Goal: Information Seeking & Learning: Learn about a topic

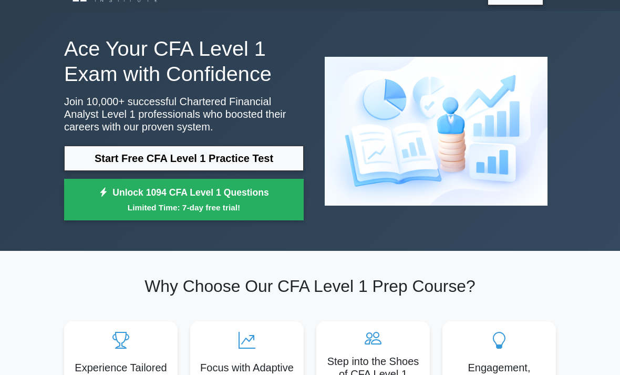
scroll to position [24, 0]
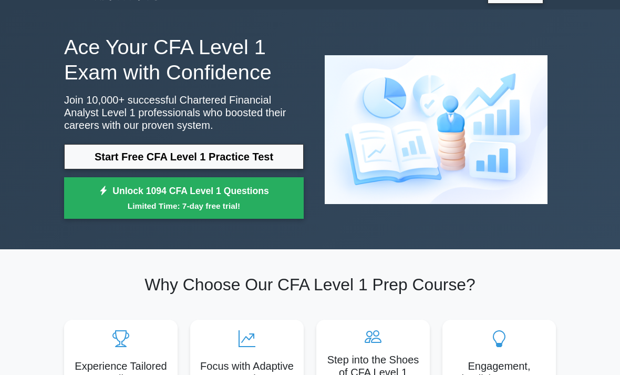
click at [89, 156] on link "Start Free CFA Level 1 Practice Test" at bounding box center [184, 156] width 240 height 25
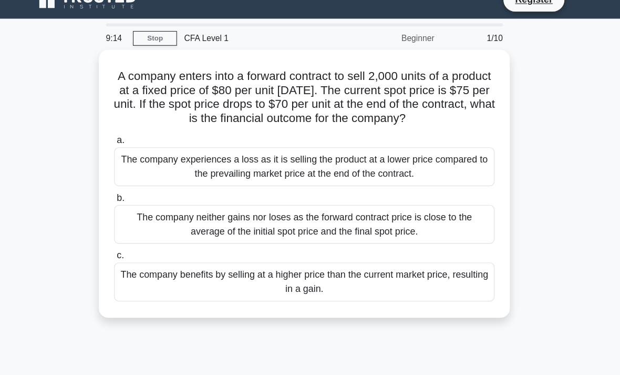
click at [294, 270] on div "The company benefits by selling at a higher price than the current market price…" at bounding box center [310, 269] width 340 height 35
click at [140, 249] on input "c. The company benefits by selling at a higher price than the current market pr…" at bounding box center [140, 245] width 0 height 7
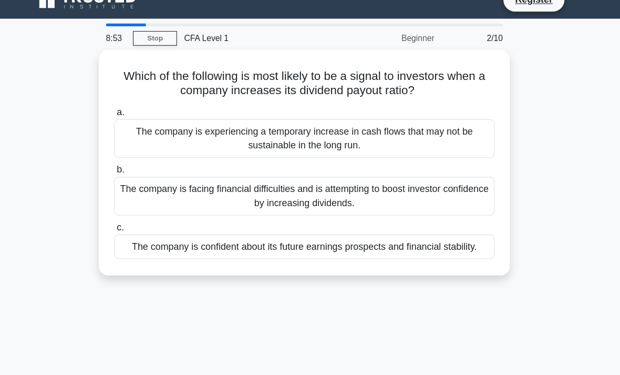
click at [221, 238] on div "The company is confident about its future earnings prospects and financial stab…" at bounding box center [310, 237] width 340 height 22
click at [140, 224] on input "c. The company is confident about its future earnings prospects and financial s…" at bounding box center [140, 220] width 0 height 7
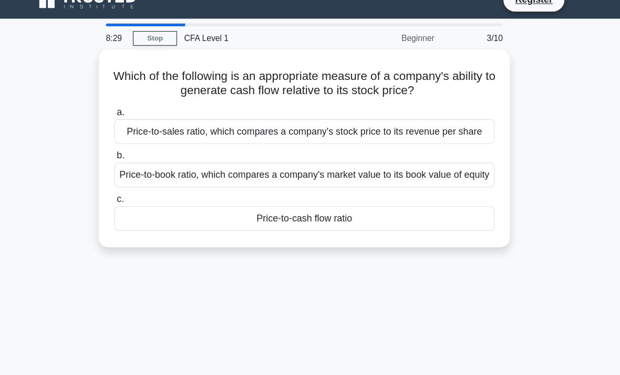
click at [357, 223] on div "Price-to-cash flow ratio" at bounding box center [310, 212] width 340 height 22
click at [140, 199] on input "c. Price-to-cash flow ratio" at bounding box center [140, 195] width 0 height 7
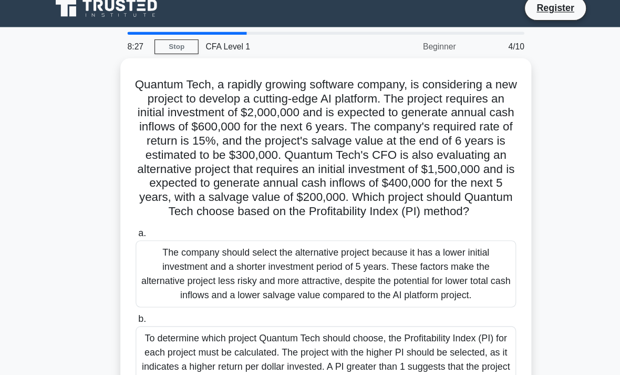
scroll to position [4, 0]
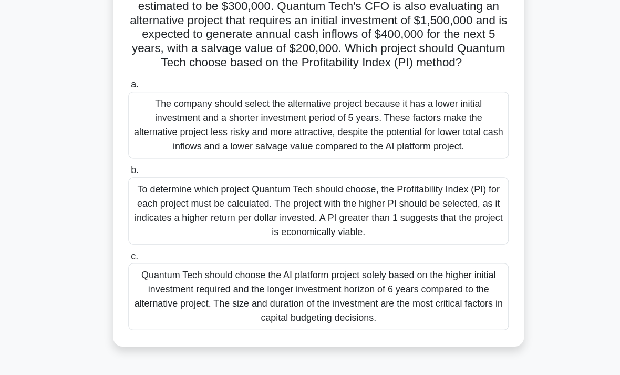
click at [398, 133] on div "The company should select the alternative project because it has a lower initia…" at bounding box center [310, 112] width 340 height 60
click at [140, 79] on input "a. The company should select the alternative project because it has a lower ini…" at bounding box center [140, 75] width 0 height 7
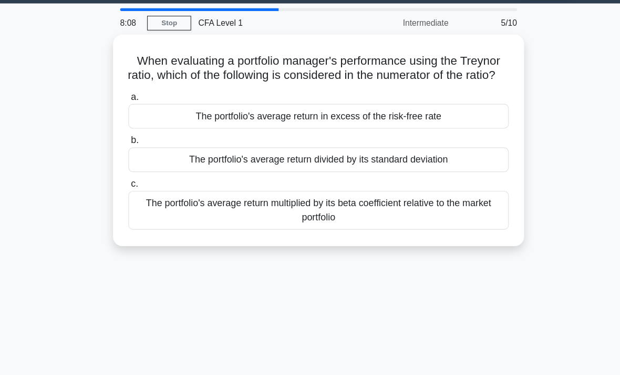
scroll to position [0, 0]
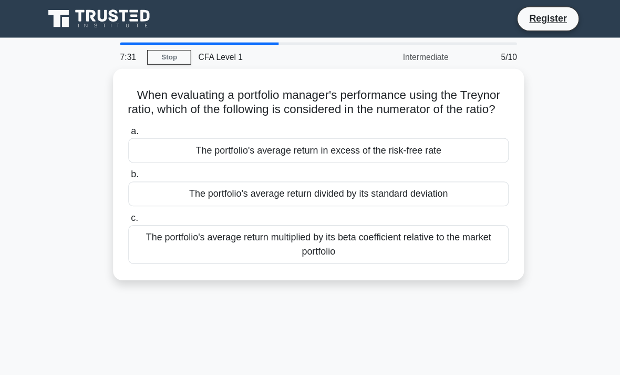
click at [317, 233] on div "The portfolio's average return multiplied by its beta coefficient relative to t…" at bounding box center [310, 218] width 340 height 35
click at [140, 199] on input "c. The portfolio's average return multiplied by its beta coefficient relative t…" at bounding box center [140, 195] width 0 height 7
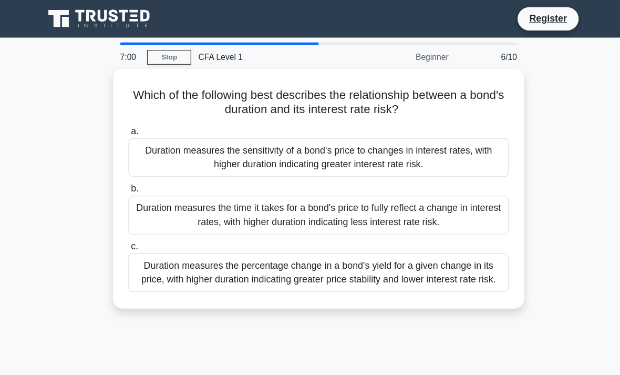
click at [429, 141] on div "Duration measures the sensitivity of a bond's price to changes in interest rate…" at bounding box center [310, 140] width 340 height 35
click at [140, 121] on input "a. Duration measures the sensitivity of a bond's price to changes in interest r…" at bounding box center [140, 117] width 0 height 7
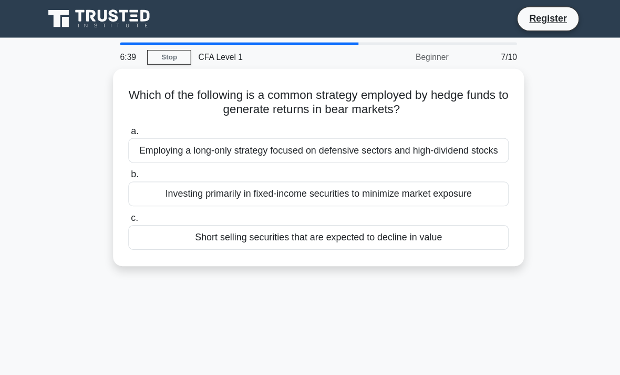
click at [302, 223] on div "Short selling securities that are expected to decline in value" at bounding box center [310, 212] width 340 height 22
click at [140, 199] on input "c. Short selling securities that are expected to decline in value" at bounding box center [140, 195] width 0 height 7
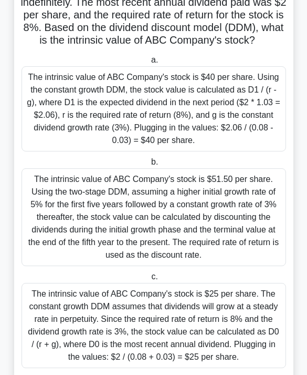
scroll to position [122, 0]
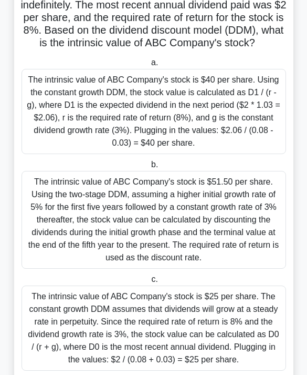
click at [247, 151] on div "The intrinsic value of ABC Company's stock is $40 per share. Using the constant…" at bounding box center [154, 111] width 265 height 85
click at [149, 66] on input "a. The intrinsic value of ABC Company's stock is $40 per share. Using the const…" at bounding box center [149, 62] width 0 height 7
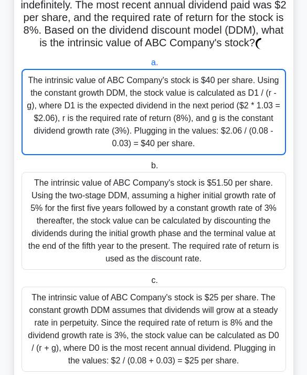
scroll to position [0, 0]
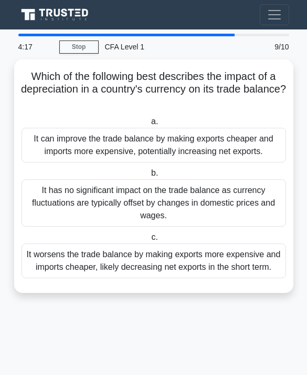
click at [34, 147] on div "It can improve the trade balance by making exports cheaper and imports more exp…" at bounding box center [154, 145] width 265 height 35
click at [149, 125] on input "a. It can improve the trade balance by making exports cheaper and imports more …" at bounding box center [149, 121] width 0 height 7
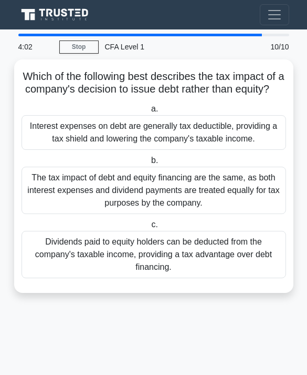
click at [36, 149] on div "Interest expenses on debt are generally tax deductible, providing a tax shield …" at bounding box center [154, 132] width 265 height 35
click at [149, 112] on input "a. Interest expenses on debt are generally tax deductible, providing a tax shie…" at bounding box center [149, 109] width 0 height 7
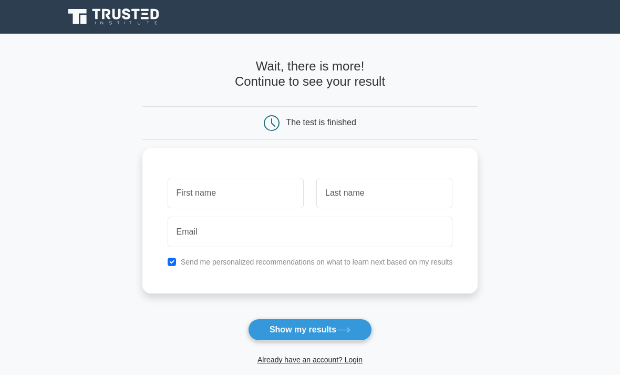
click at [168, 191] on input "text" at bounding box center [236, 193] width 136 height 30
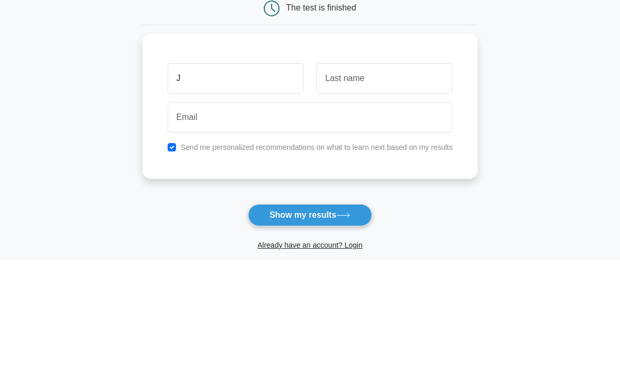
type input "J"
click at [307, 178] on input "text" at bounding box center [384, 193] width 136 height 30
type input "Ar"
type input "Ardi"
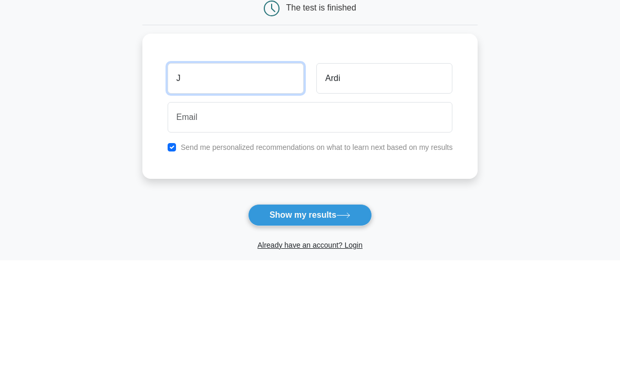
click at [258, 178] on input "J" at bounding box center [236, 193] width 136 height 30
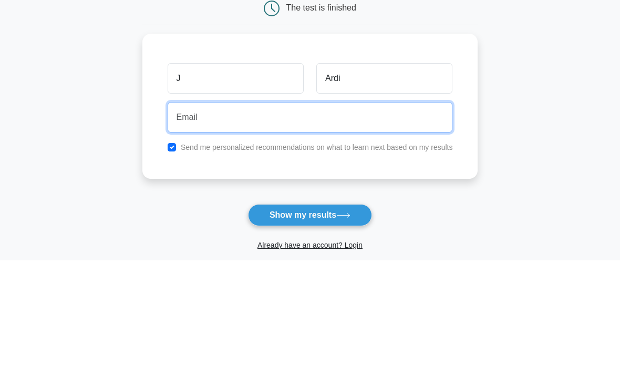
click at [258, 216] on input "email" at bounding box center [310, 231] width 285 height 30
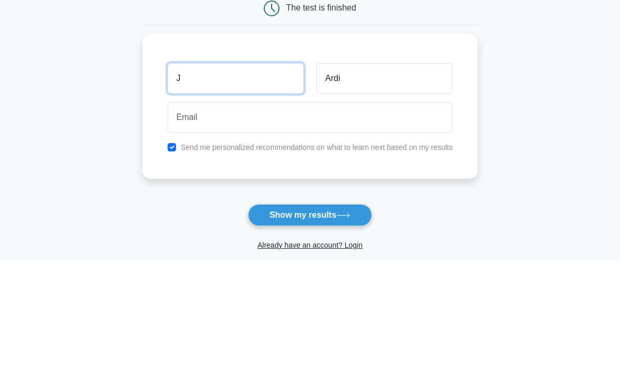
click at [253, 178] on input "J" at bounding box center [236, 193] width 136 height 30
type input "Jovan"
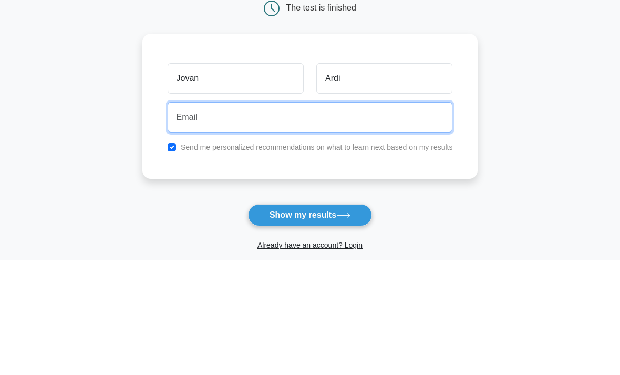
click at [307, 216] on input "email" at bounding box center [310, 231] width 285 height 30
type input "jovanzx16@gmail.com"
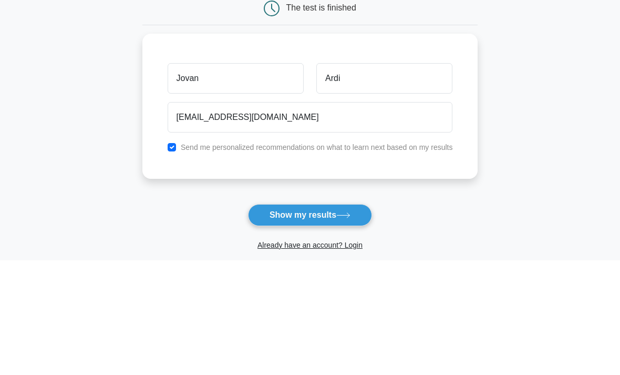
click at [307, 124] on main "Wait, there is more! Continue to see your result The test is finished Jovan Ardi" at bounding box center [310, 223] width 620 height 378
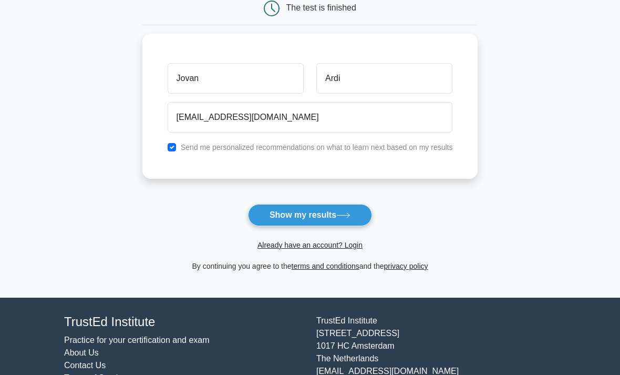
click at [307, 210] on button "Show my results" at bounding box center [310, 215] width 124 height 22
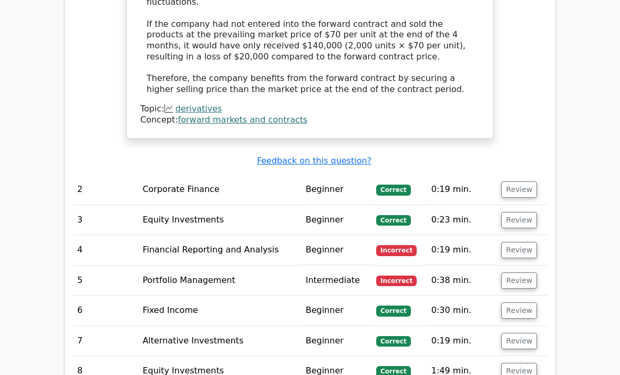
scroll to position [1218, 0]
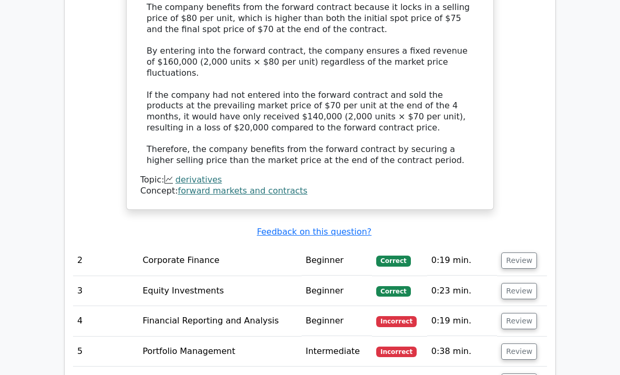
click at [526, 313] on button "Review" at bounding box center [519, 321] width 36 height 16
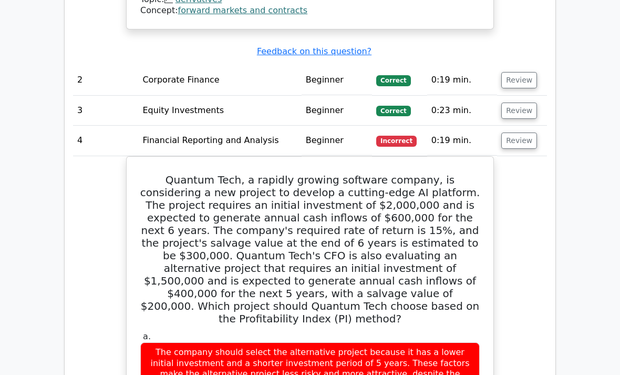
scroll to position [1398, 0]
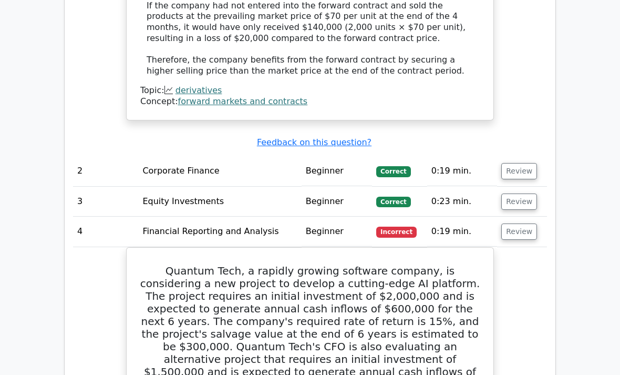
click at [519, 224] on button "Review" at bounding box center [519, 232] width 36 height 16
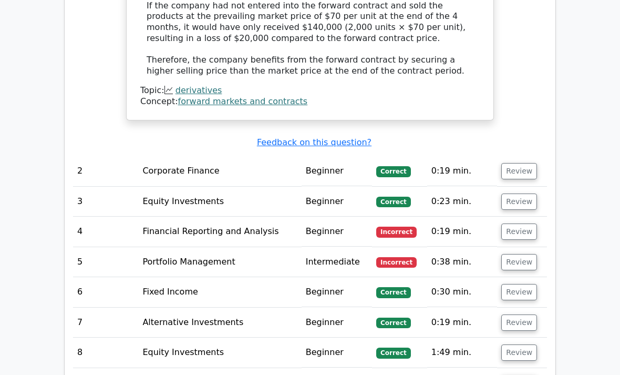
click at [522, 254] on button "Review" at bounding box center [519, 262] width 36 height 16
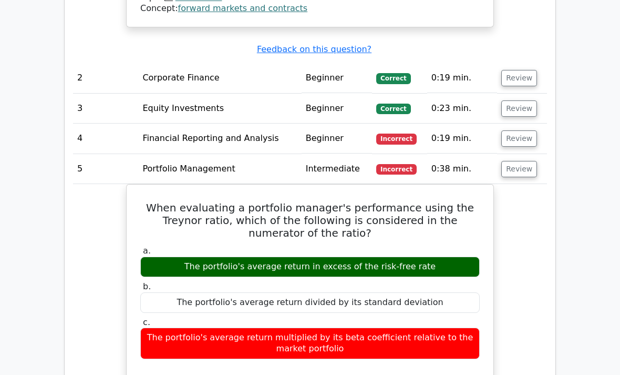
scroll to position [1401, 0]
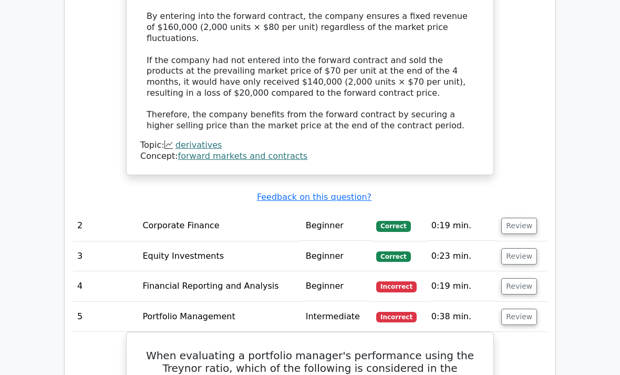
click at [522, 218] on button "Review" at bounding box center [519, 226] width 36 height 16
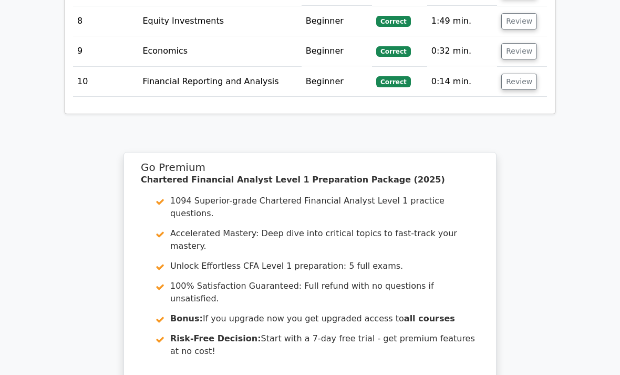
scroll to position [2630, 0]
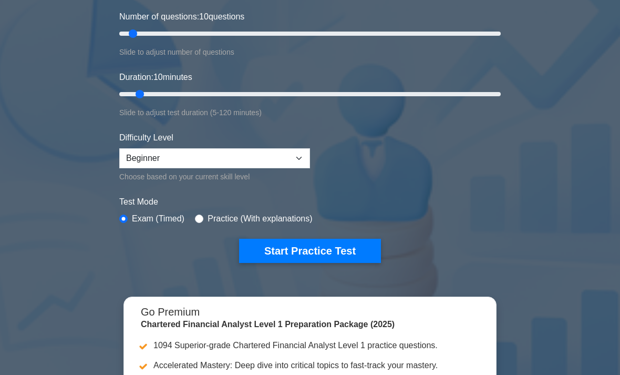
scroll to position [116, 0]
